Goal: Transaction & Acquisition: Book appointment/travel/reservation

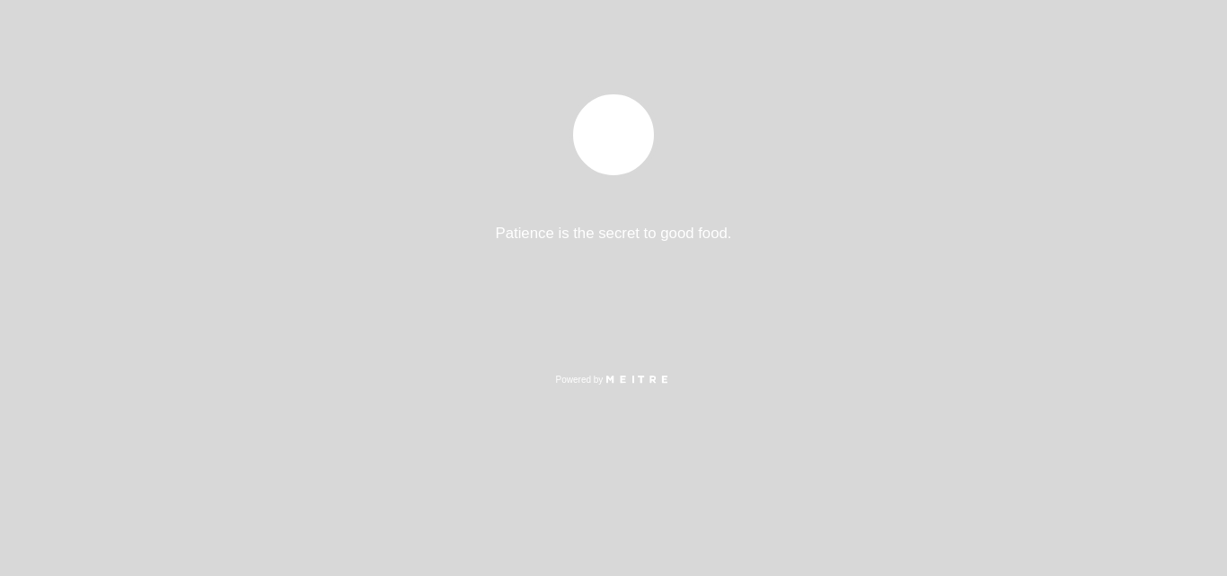
select select "es"
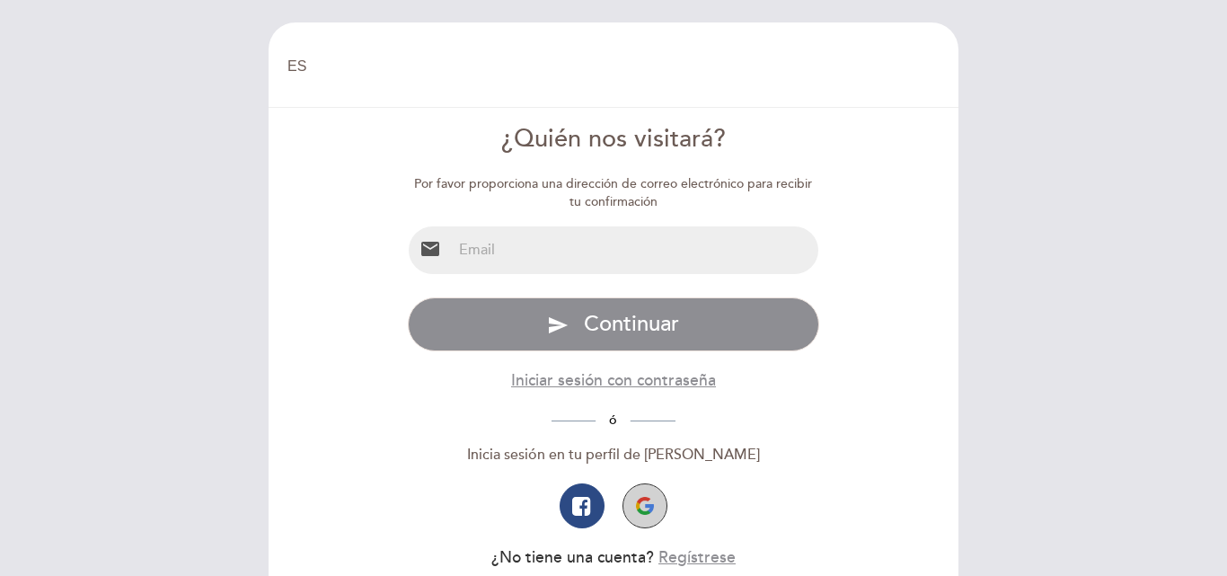
click at [642, 501] on img "button" at bounding box center [645, 506] width 18 height 18
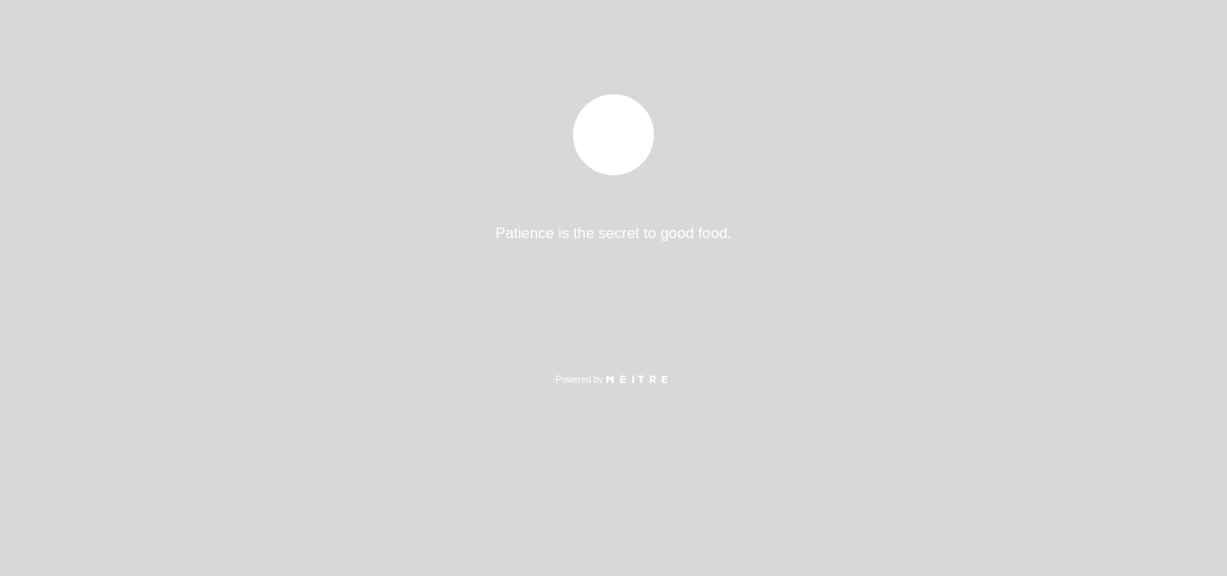
select select "es"
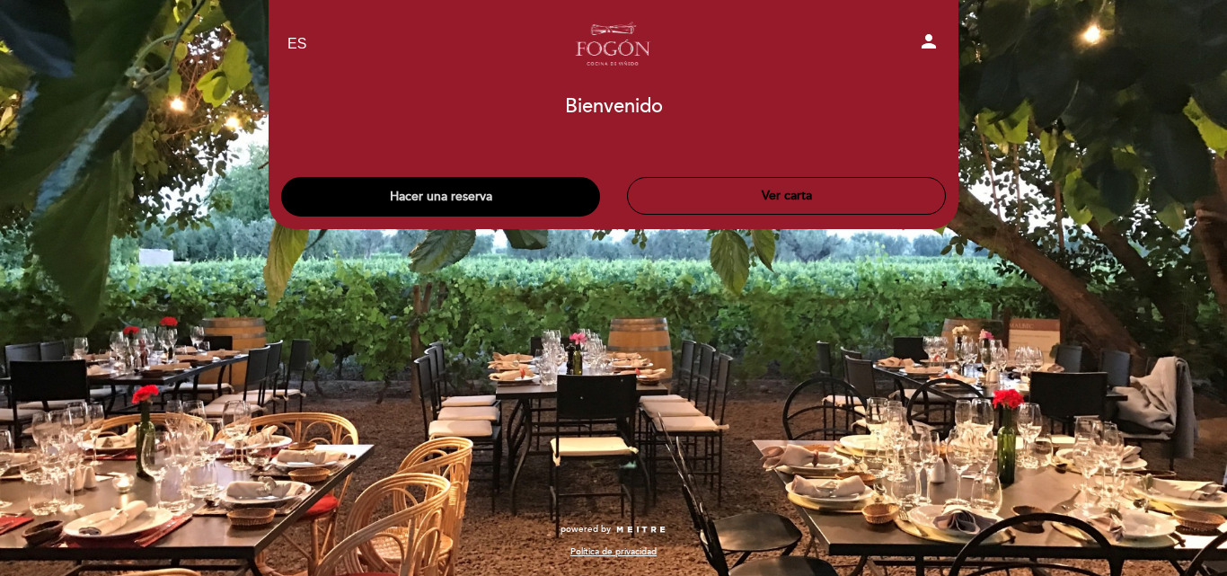
click at [445, 199] on button "Hacer una reserva" at bounding box center [440, 197] width 319 height 40
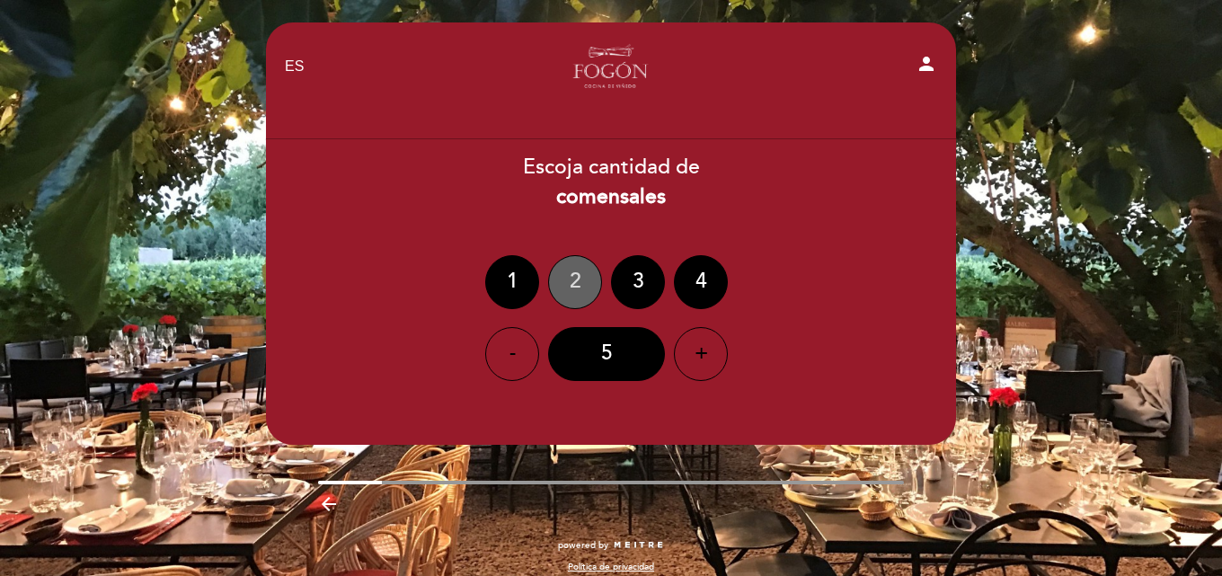
click at [584, 272] on div "2" at bounding box center [575, 282] width 54 height 54
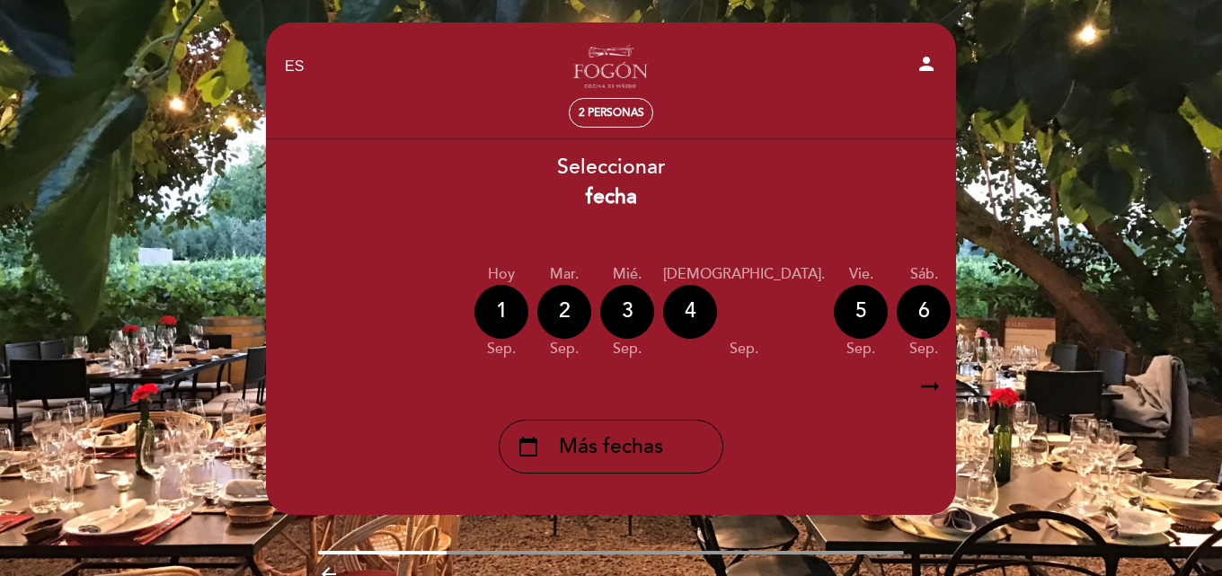
click at [939, 385] on icon "arrow_right_alt" at bounding box center [929, 386] width 27 height 39
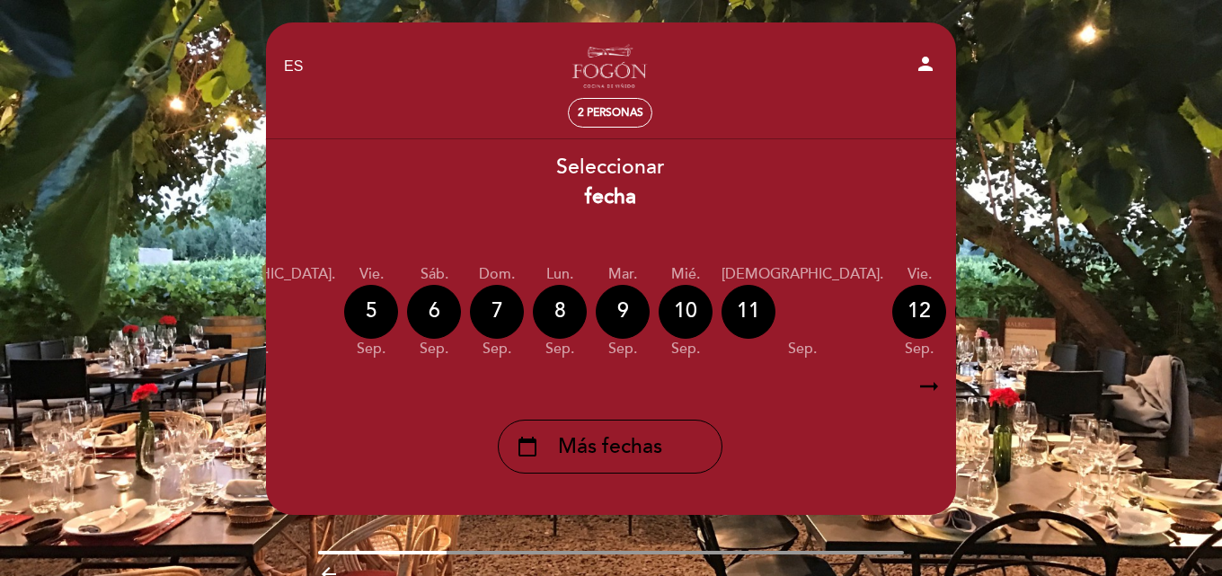
scroll to position [0, 524]
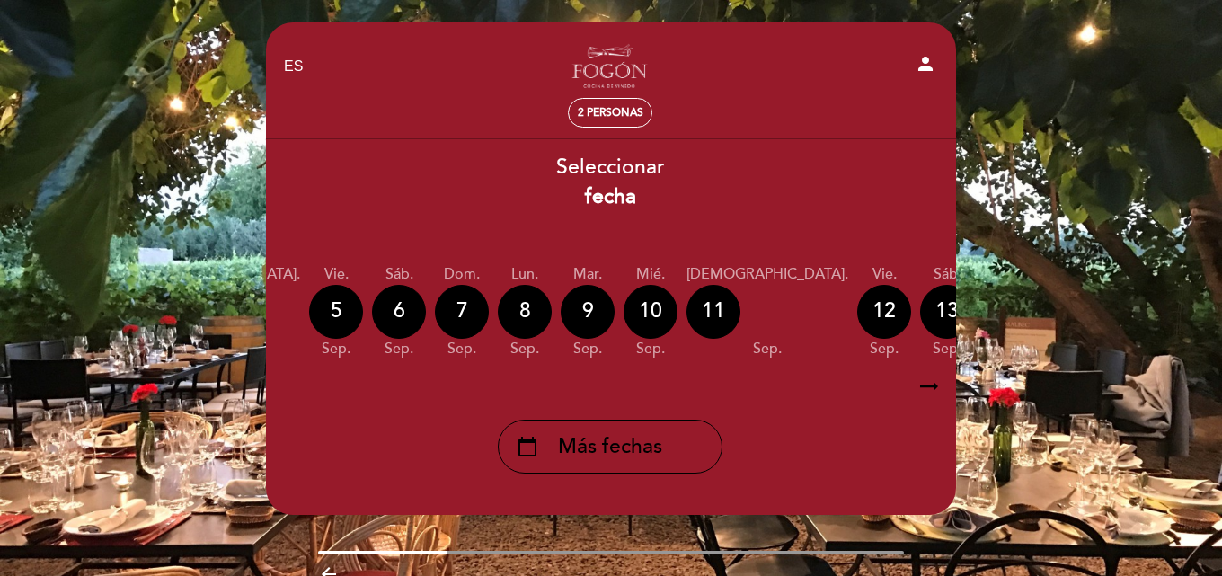
click at [1109, 306] on div "calendar_today" at bounding box center [1136, 312] width 54 height 54
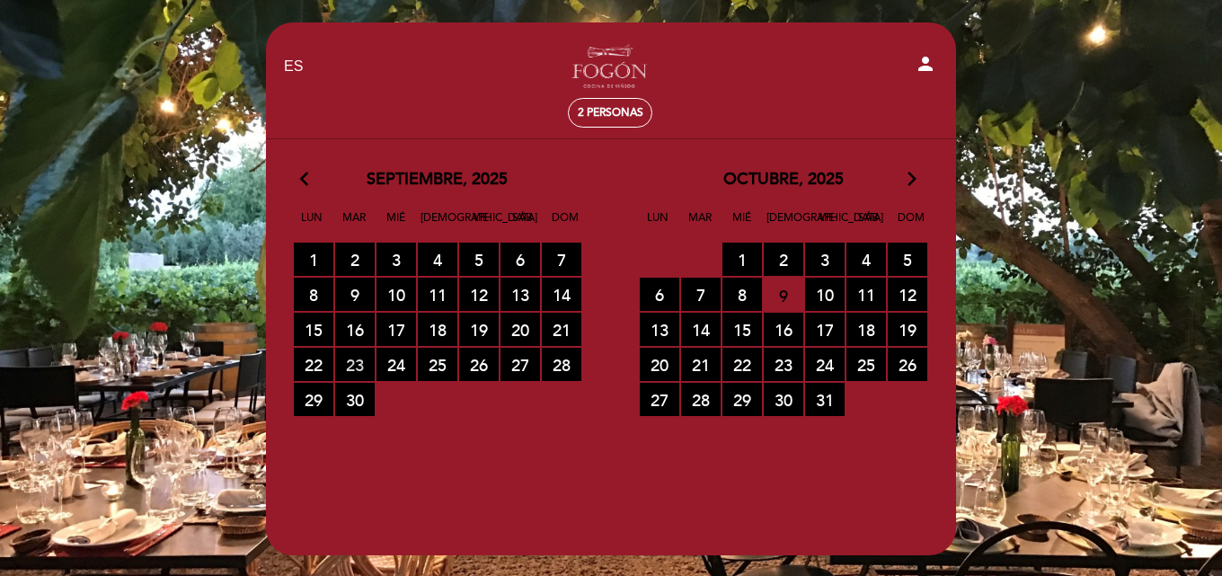
click at [346, 364] on span "23 RESERVAS DISPONIBLES" at bounding box center [355, 364] width 40 height 33
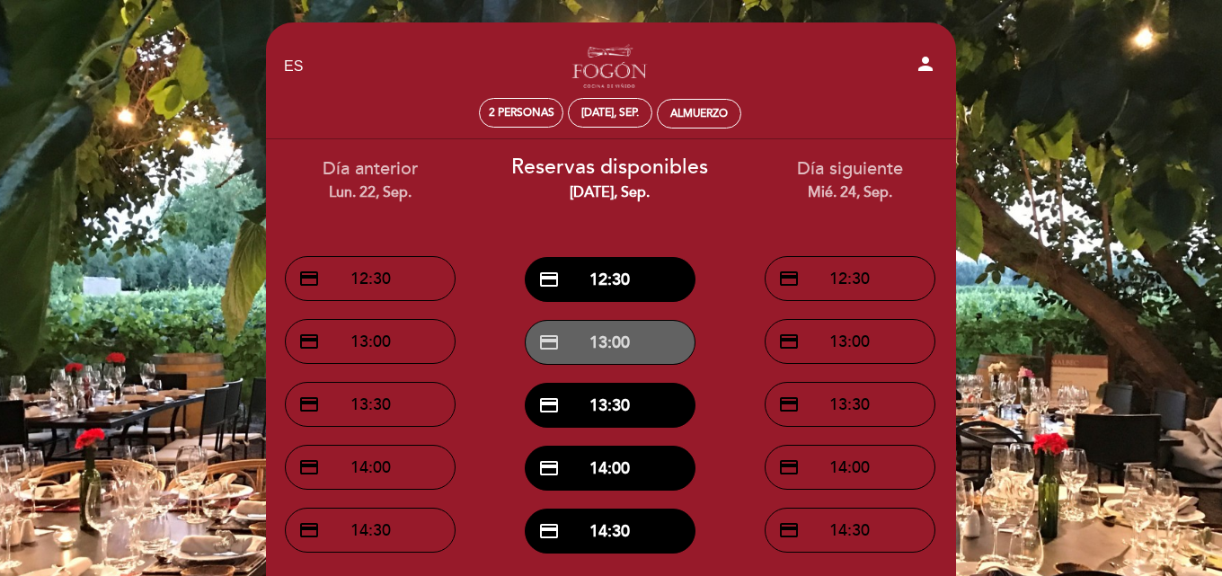
click at [621, 343] on button "credit_card 13:00" at bounding box center [610, 342] width 171 height 45
